Goal: Find contact information: Find contact information

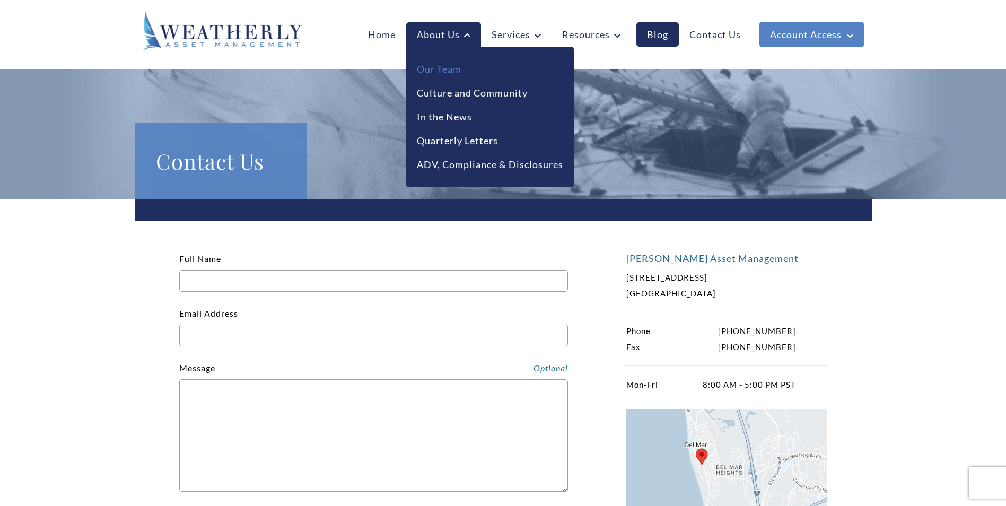
click at [434, 71] on link "Our Team" at bounding box center [439, 69] width 45 height 14
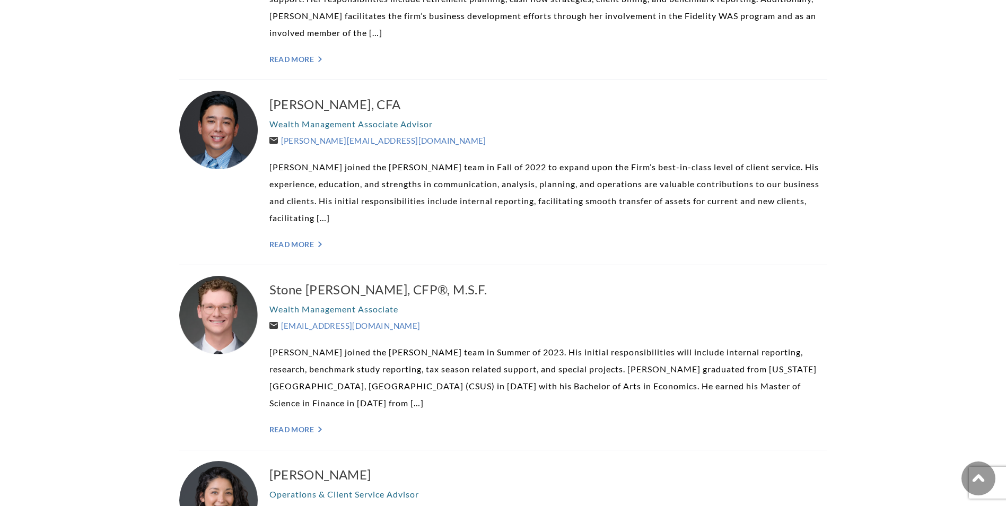
scroll to position [1750, 0]
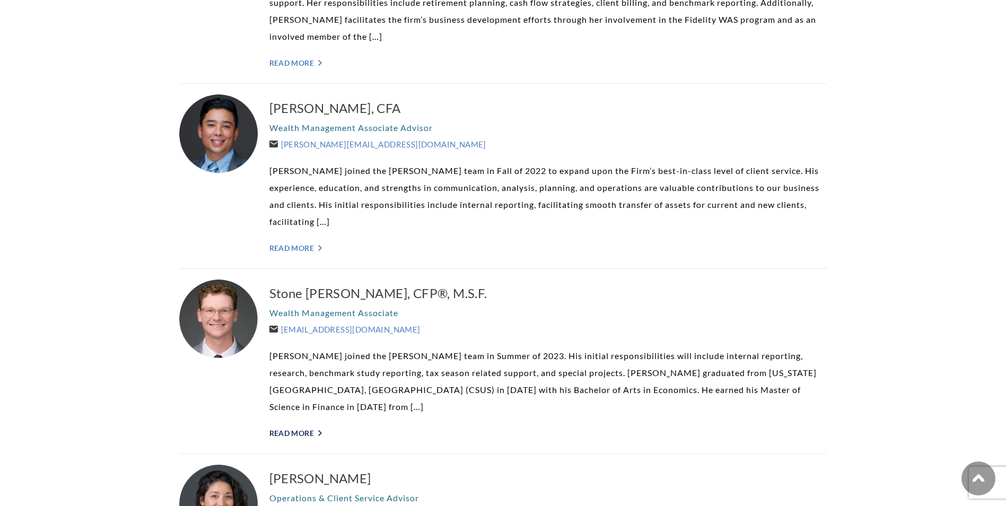
click at [313, 429] on link "Read More ">" at bounding box center [548, 433] width 558 height 9
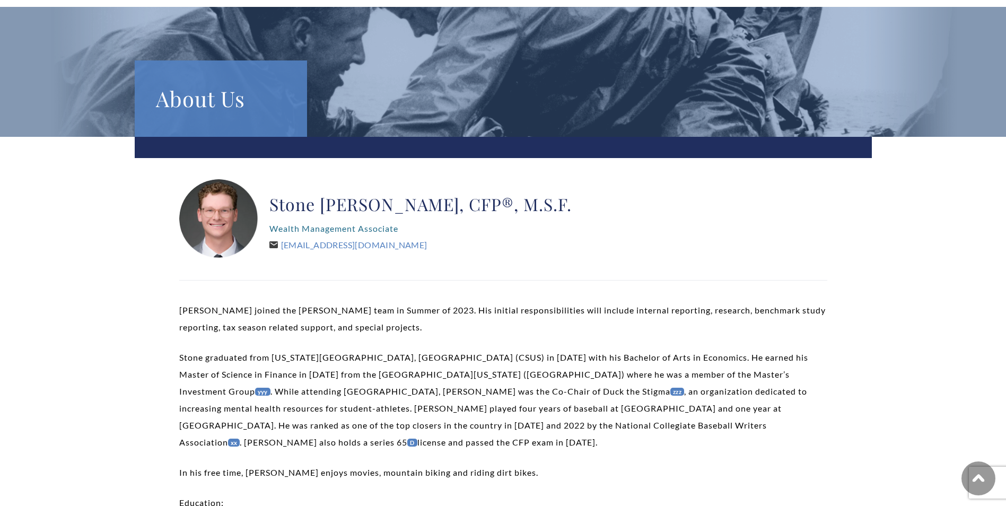
scroll to position [53, 0]
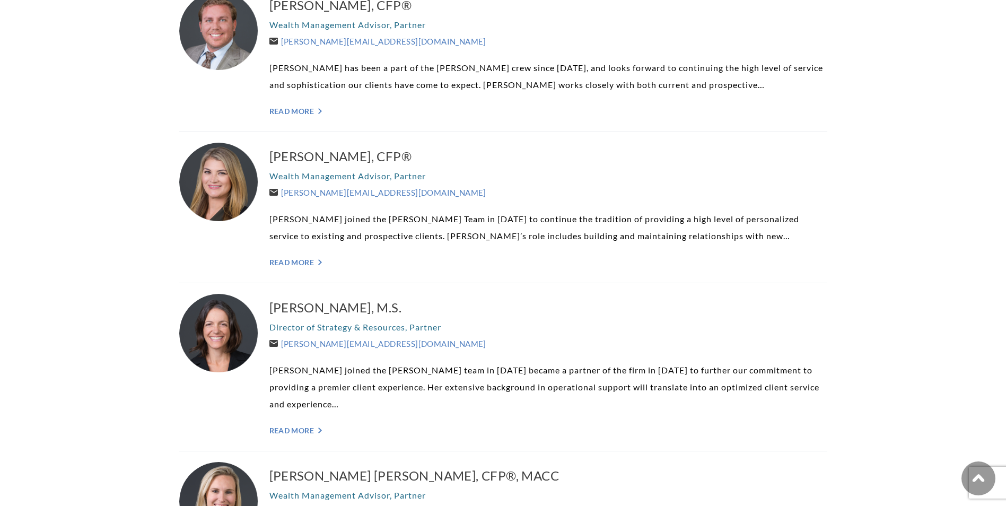
scroll to position [527, 0]
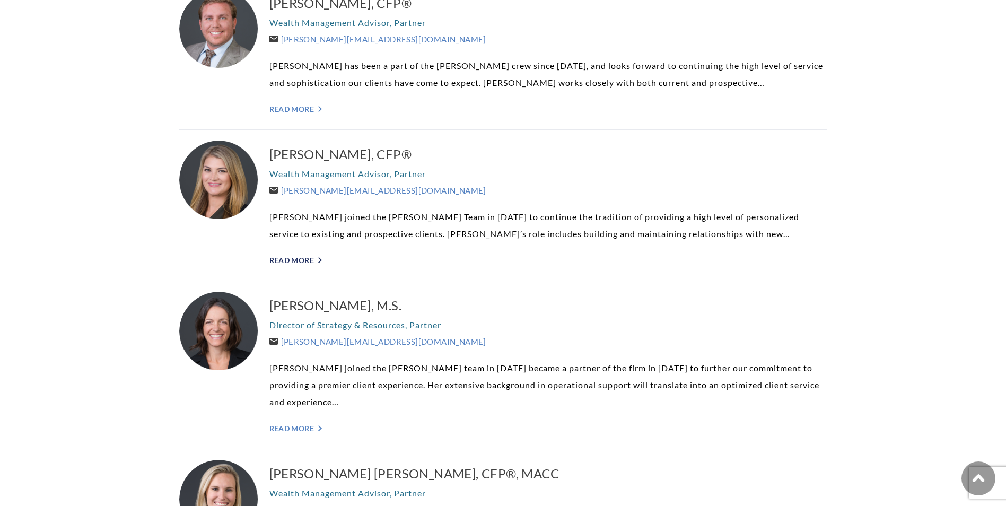
click at [290, 259] on link "Read More ">" at bounding box center [548, 260] width 558 height 9
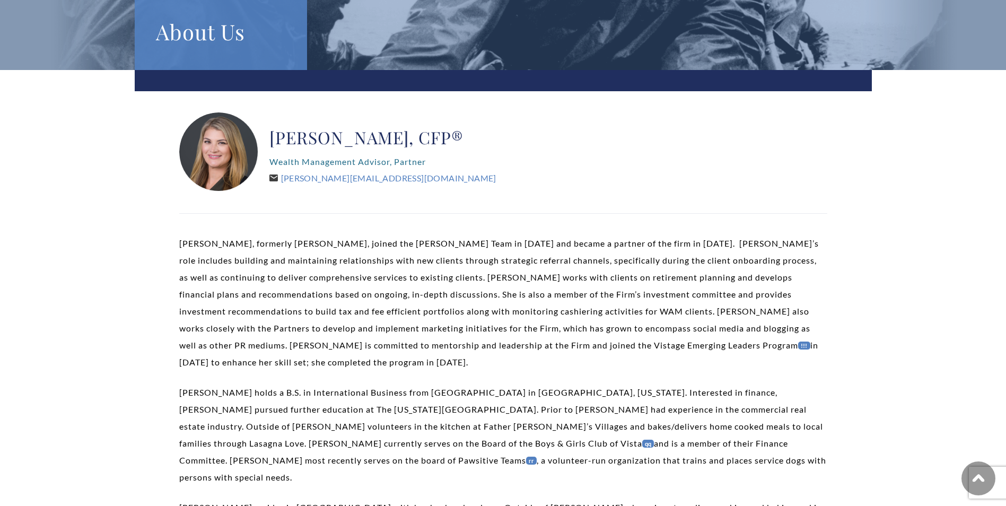
scroll to position [106, 0]
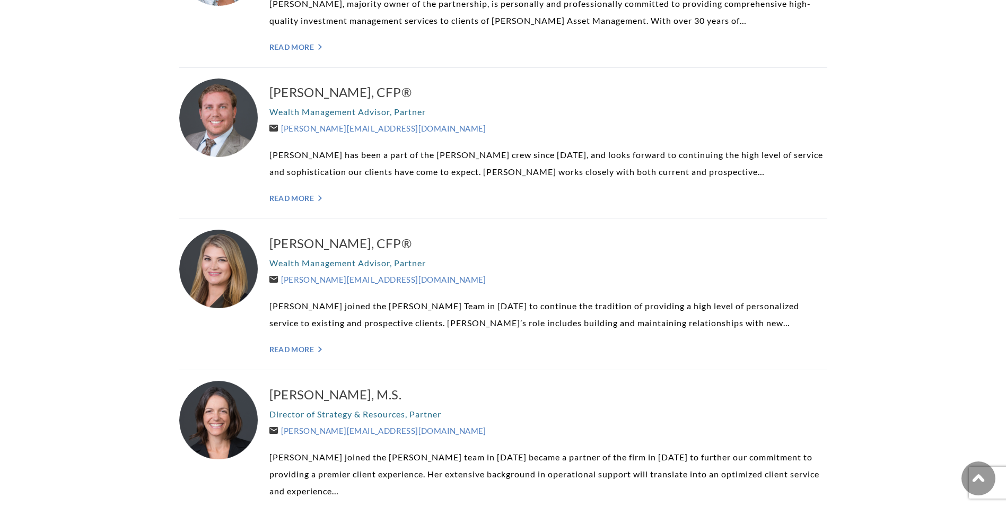
scroll to position [421, 0]
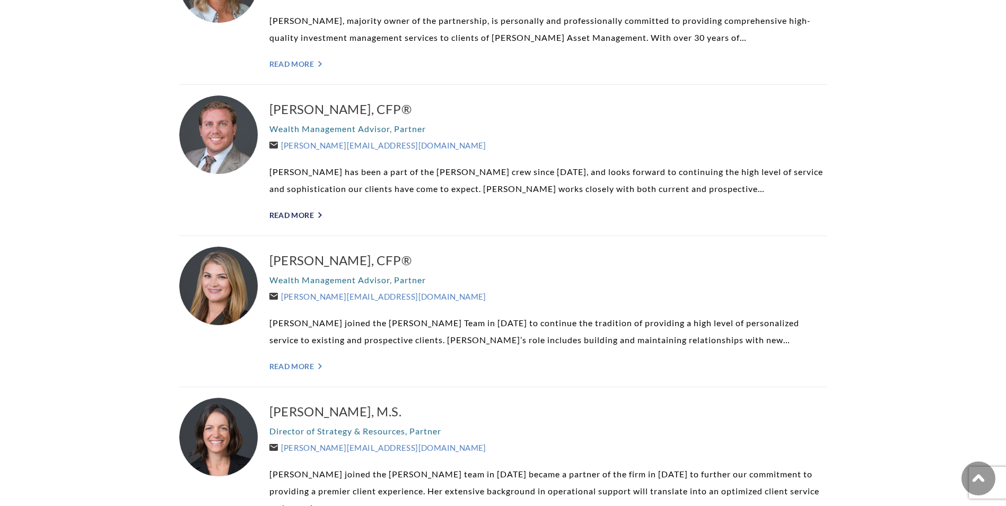
click at [299, 213] on link "Read More ">" at bounding box center [548, 215] width 558 height 9
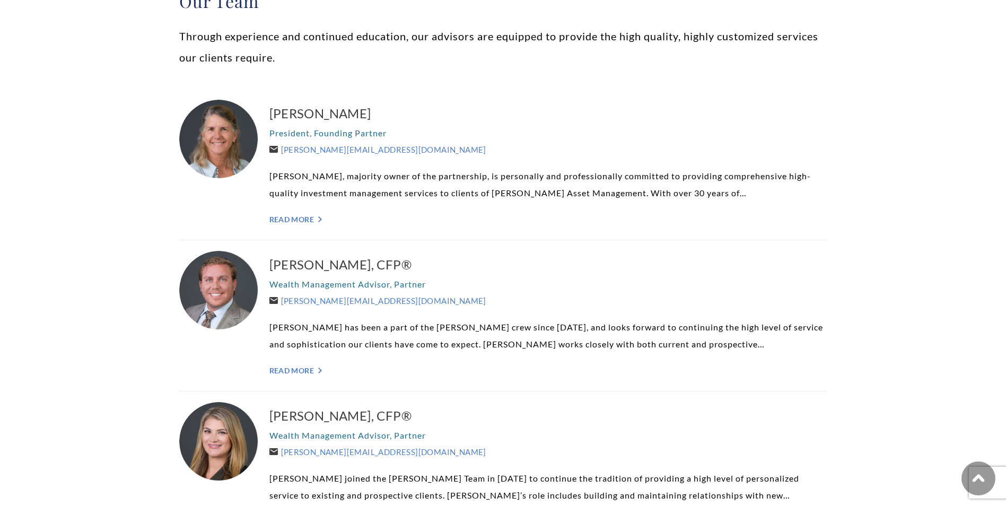
scroll to position [262, 0]
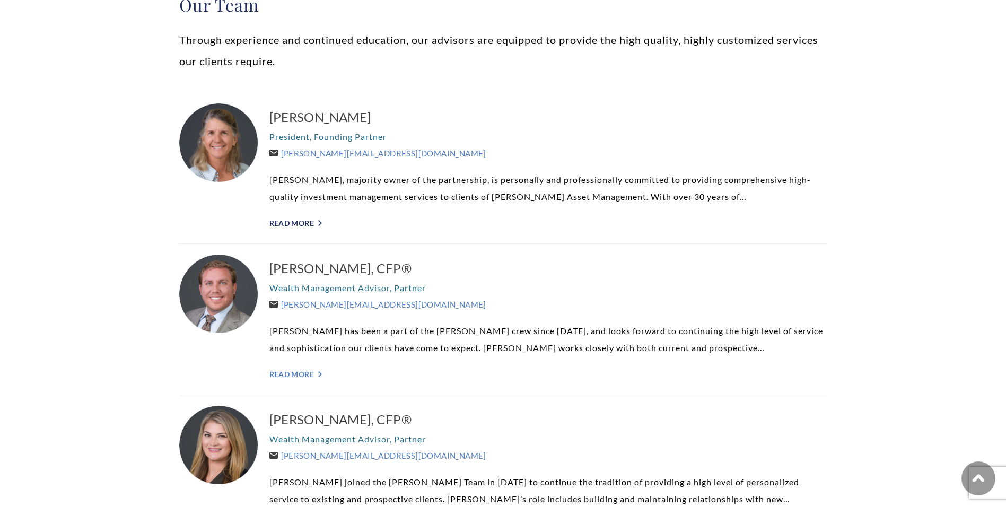
click at [303, 223] on link "Read More ">" at bounding box center [548, 223] width 558 height 9
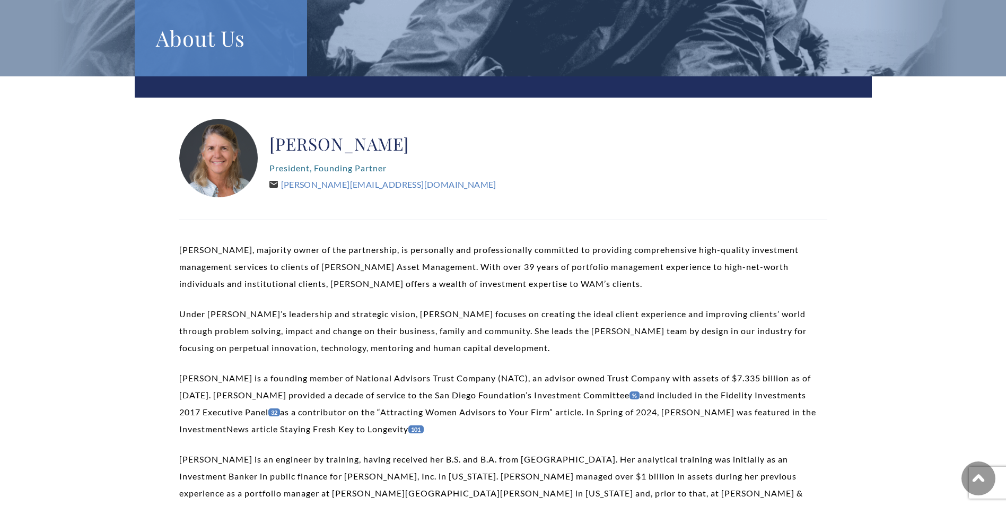
scroll to position [106, 0]
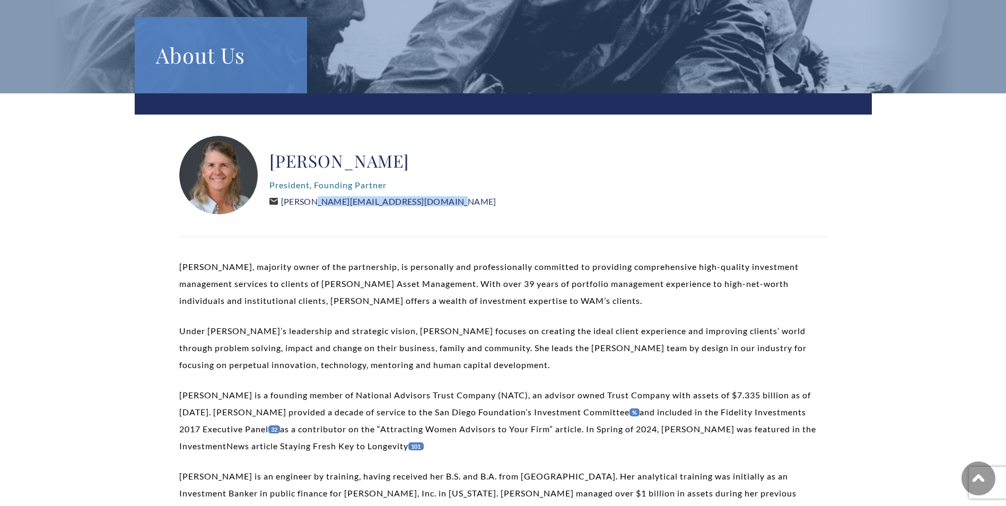
drag, startPoint x: 426, startPoint y: 199, endPoint x: 283, endPoint y: 205, distance: 143.3
click at [283, 205] on div "[PERSON_NAME] President, Founding Partner [PERSON_NAME][EMAIL_ADDRESS][DOMAIN_N…" at bounding box center [503, 176] width 648 height 80
copy link "[PERSON_NAME][EMAIL_ADDRESS][DOMAIN_NAME]"
